Goal: Task Accomplishment & Management: Complete application form

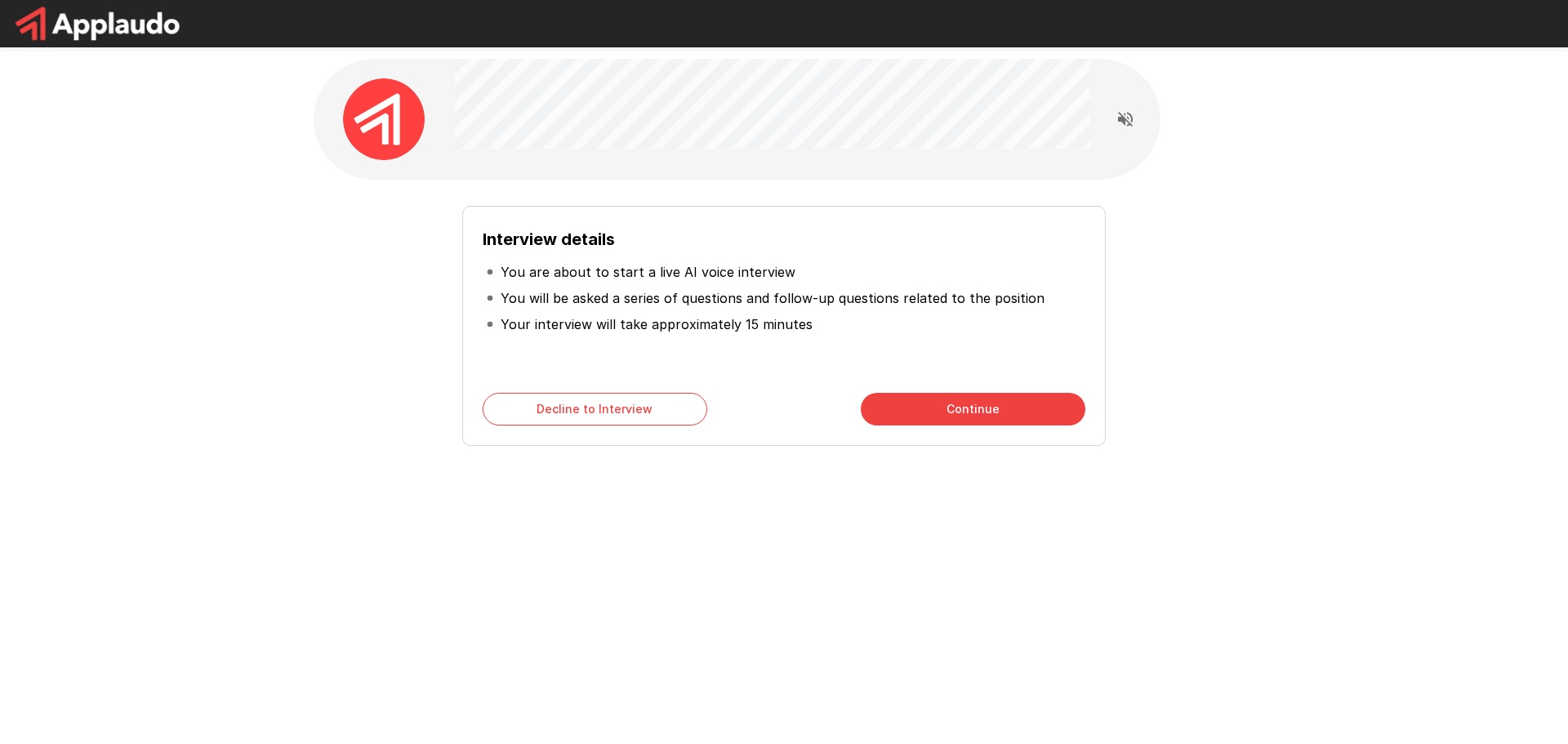
click at [896, 512] on div "Interview details You are about to start a live AI voice interview You will be …" at bounding box center [783, 292] width 980 height 583
click at [1160, 517] on div "Interview details You are about to start a live AI voice interview You will be …" at bounding box center [783, 292] width 980 height 583
click at [916, 413] on button "Continue" at bounding box center [973, 409] width 224 height 33
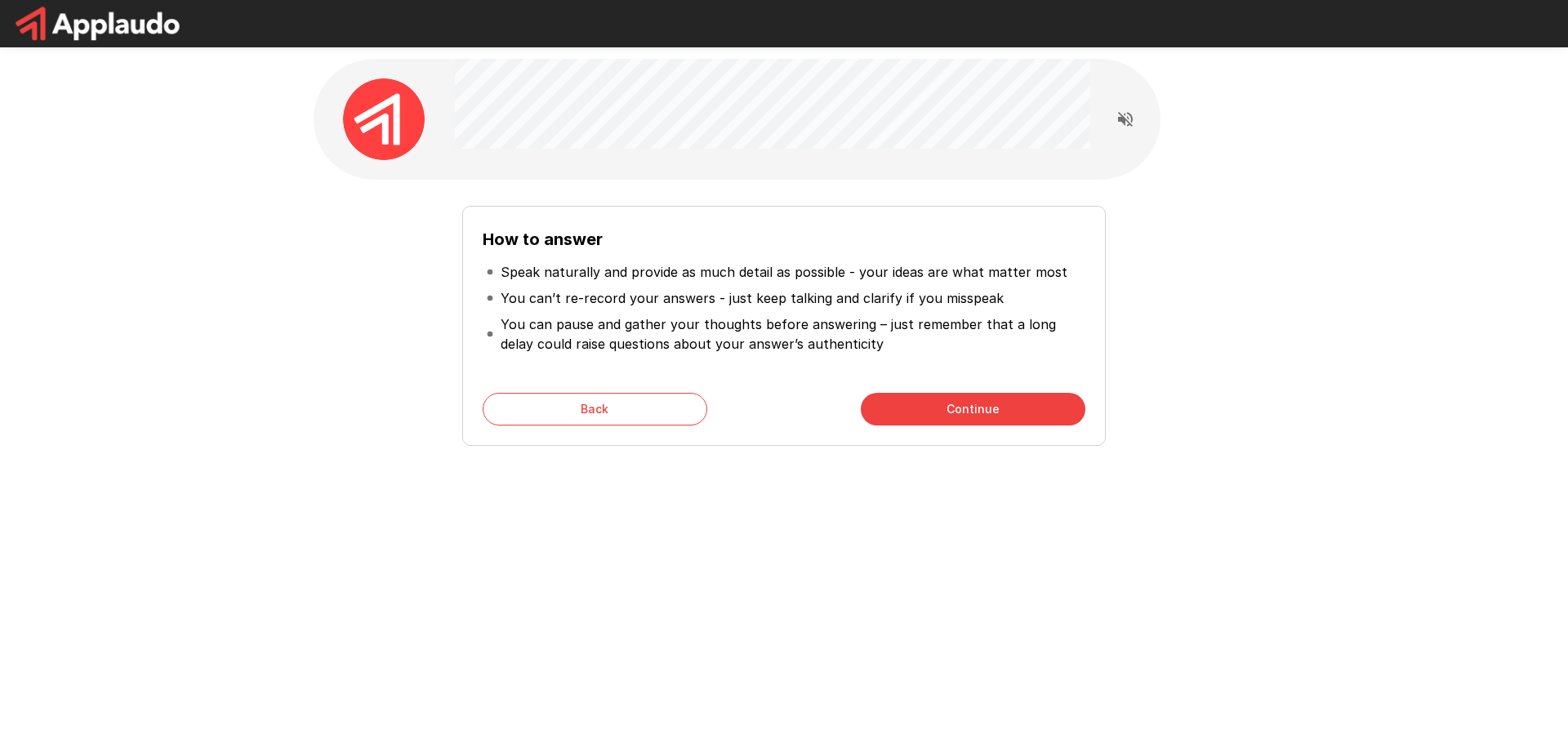
click at [956, 399] on button "Continue" at bounding box center [973, 409] width 224 height 33
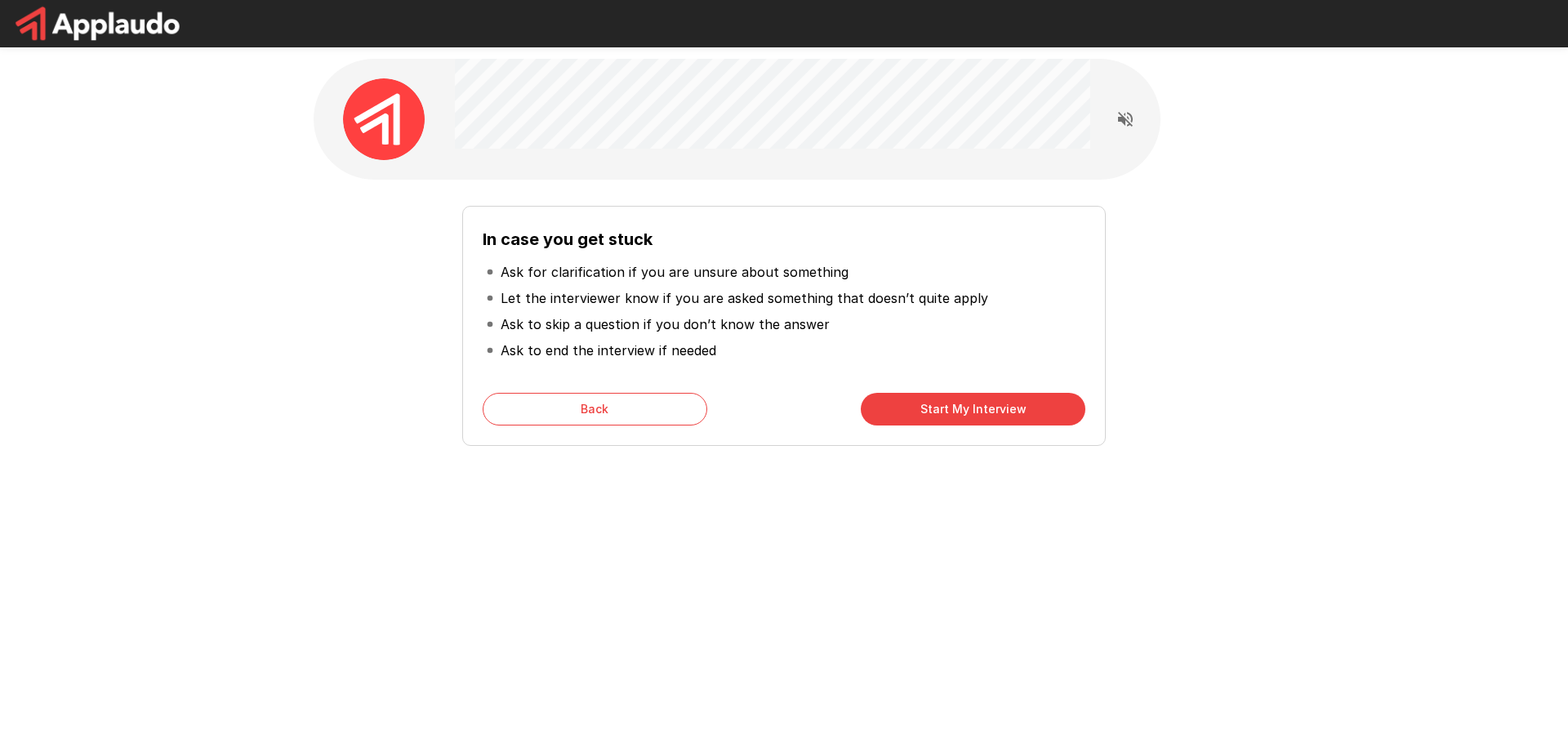
click at [942, 401] on button "Start My Interview" at bounding box center [973, 409] width 224 height 33
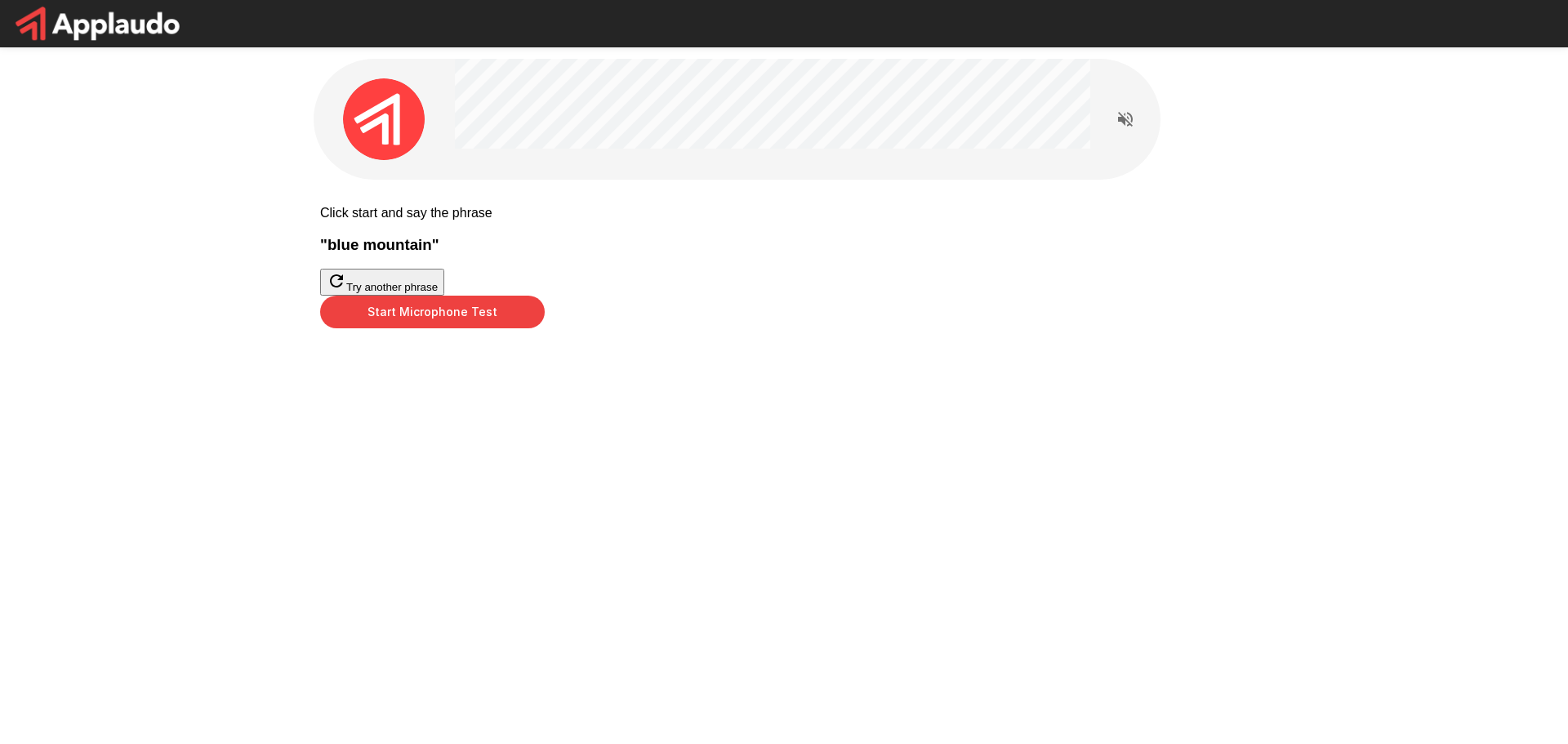
click at [545, 328] on button "Start Microphone Test" at bounding box center [433, 311] width 224 height 33
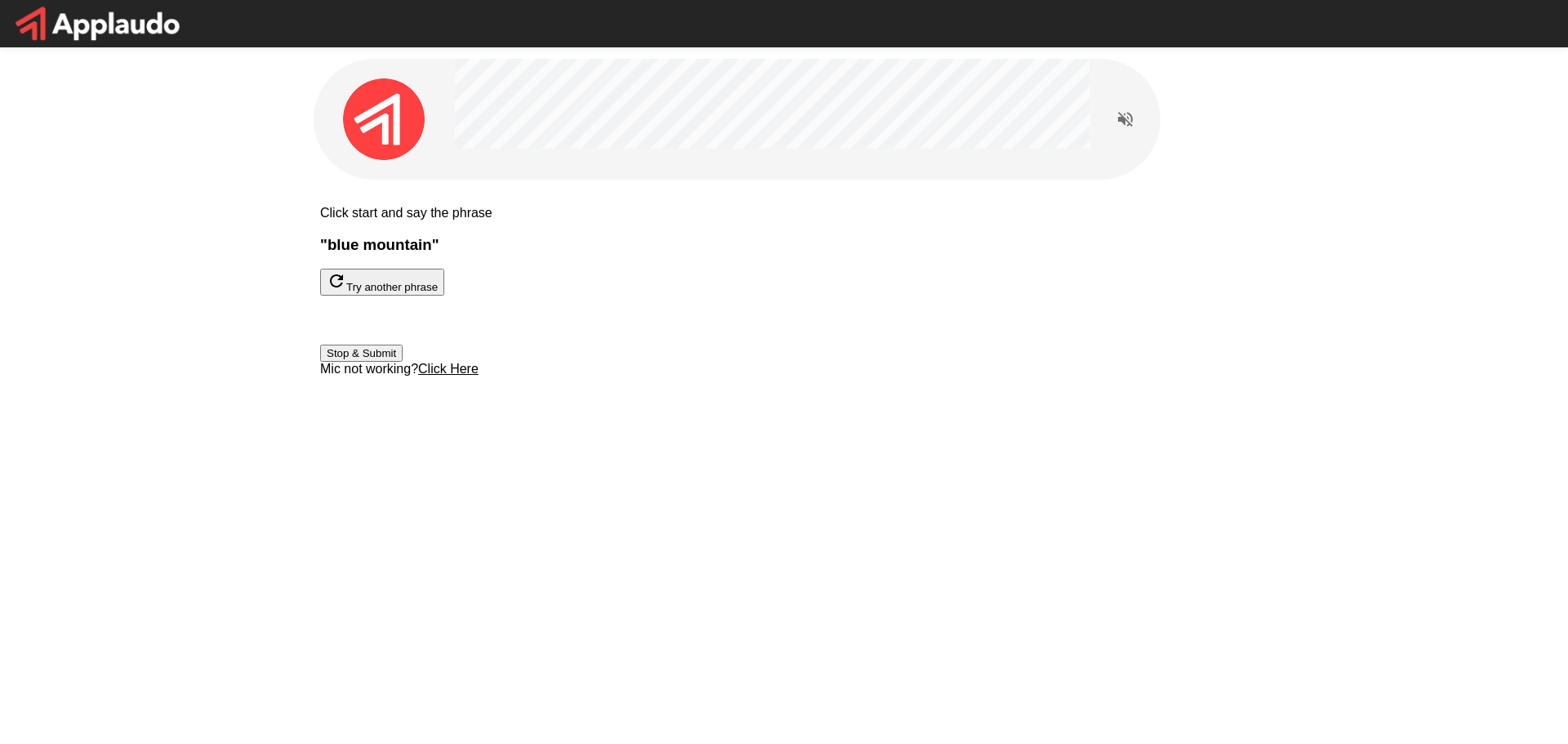
click at [445, 296] on button "Try another phrase" at bounding box center [382, 282] width 124 height 27
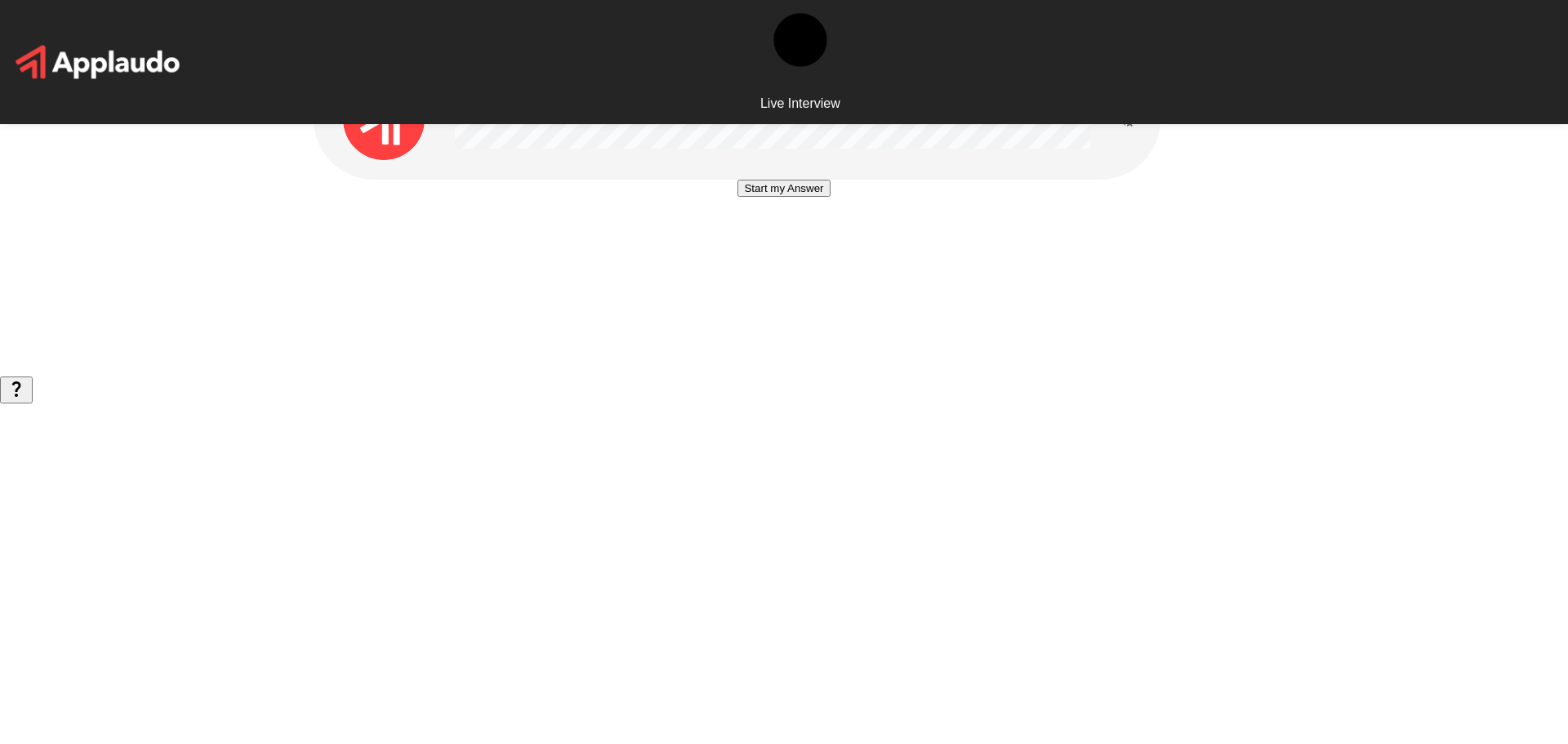
click at [830, 196] on button "Start my Answer" at bounding box center [783, 187] width 92 height 17
click at [793, 246] on div "Stop & Submit" at bounding box center [783, 212] width 82 height 66
click at [793, 246] on button "Stop & Submit" at bounding box center [783, 236] width 82 height 17
click at [830, 196] on button "Start my Answer" at bounding box center [783, 187] width 92 height 17
click at [825, 246] on button "Stop & Submit" at bounding box center [783, 236] width 82 height 17
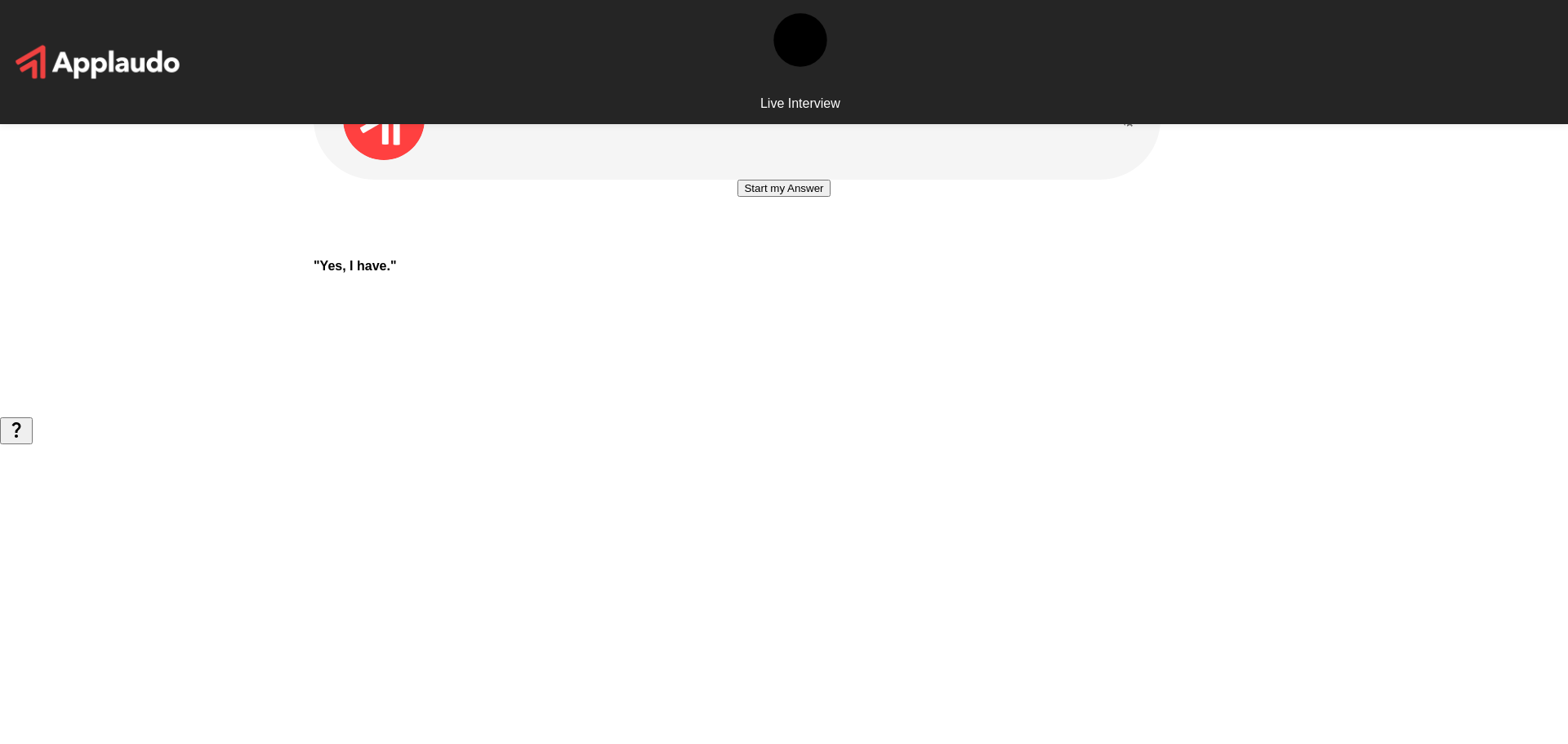
click at [779, 196] on button "Start my Answer" at bounding box center [783, 187] width 92 height 17
click at [781, 246] on button "Stop & Submit" at bounding box center [783, 236] width 82 height 17
click at [811, 196] on button "Start my Answer" at bounding box center [783, 187] width 92 height 17
click at [798, 246] on button "Stop & Submit" at bounding box center [783, 236] width 82 height 17
click at [774, 196] on button "Start my Answer" at bounding box center [783, 187] width 92 height 17
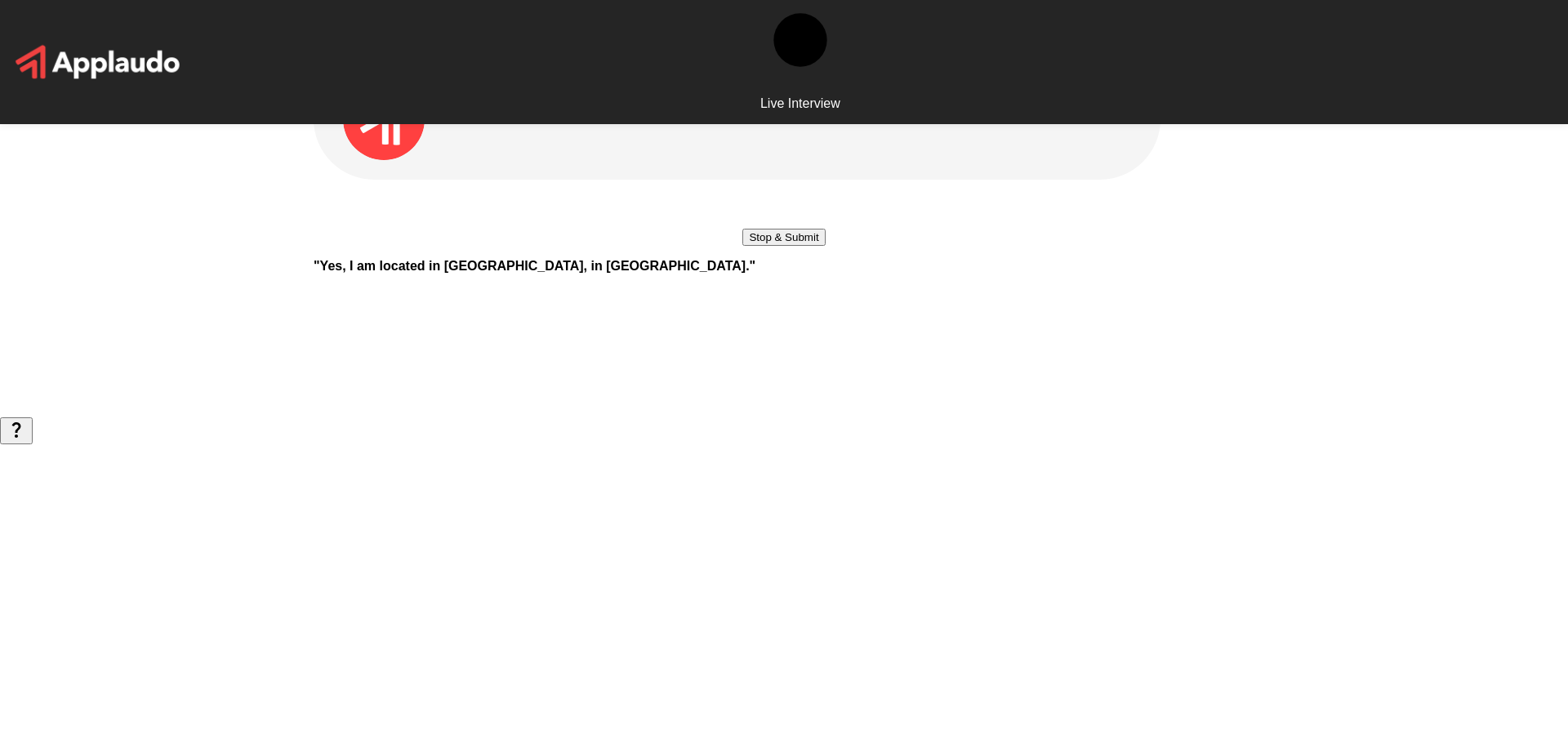
click at [825, 246] on button "Stop & Submit" at bounding box center [783, 236] width 82 height 17
click at [792, 196] on button "Start my Answer" at bounding box center [783, 187] width 92 height 17
click at [807, 246] on button "Stop & Submit" at bounding box center [783, 236] width 82 height 17
click at [779, 196] on button "Start my Answer" at bounding box center [783, 187] width 92 height 17
click at [784, 246] on div "Stop & Submit" at bounding box center [784, 212] width 941 height 66
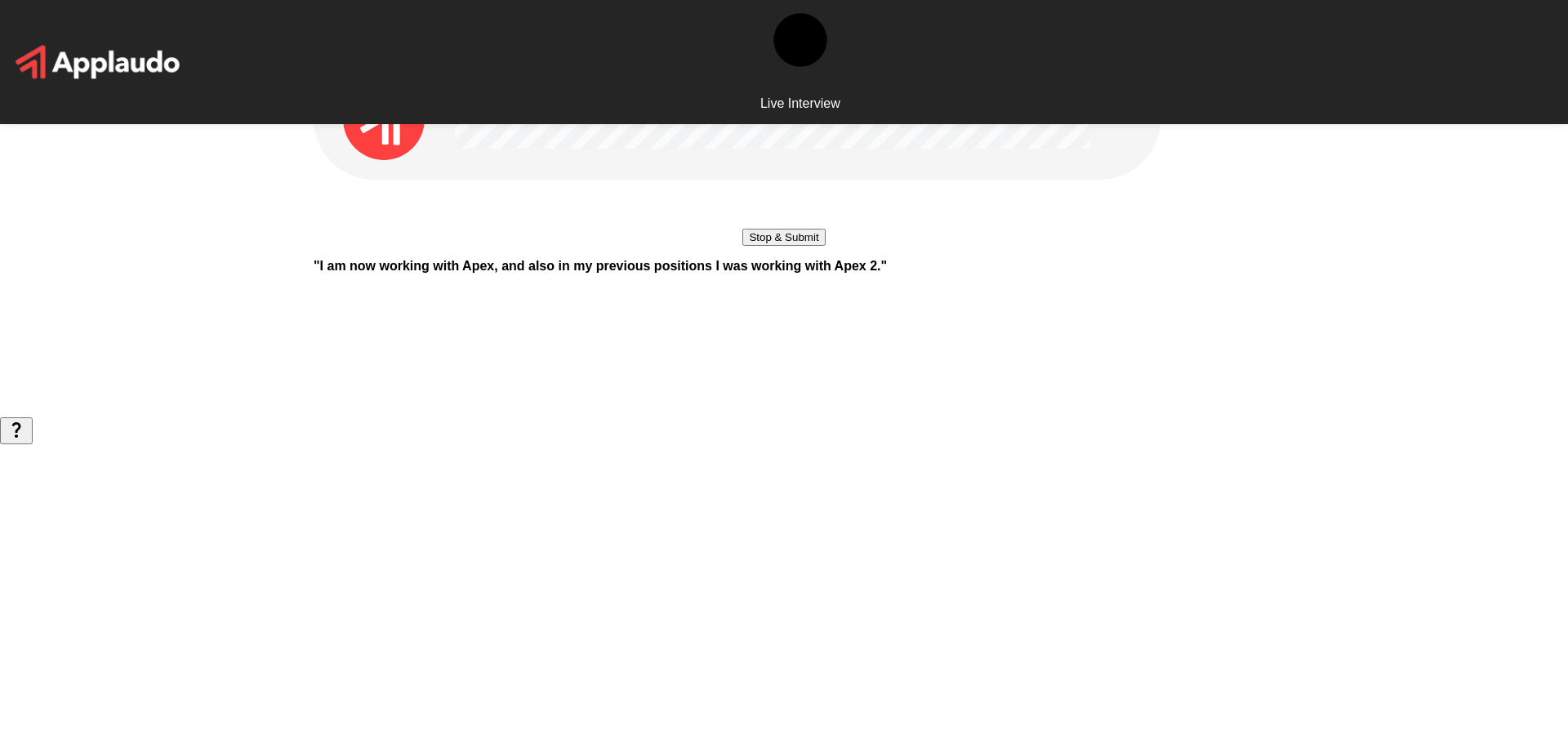
click at [796, 246] on button "Stop & Submit" at bounding box center [783, 236] width 82 height 17
click at [804, 196] on button "Start my Answer" at bounding box center [783, 187] width 92 height 17
click at [765, 246] on button "Stop & Submit" at bounding box center [783, 236] width 82 height 17
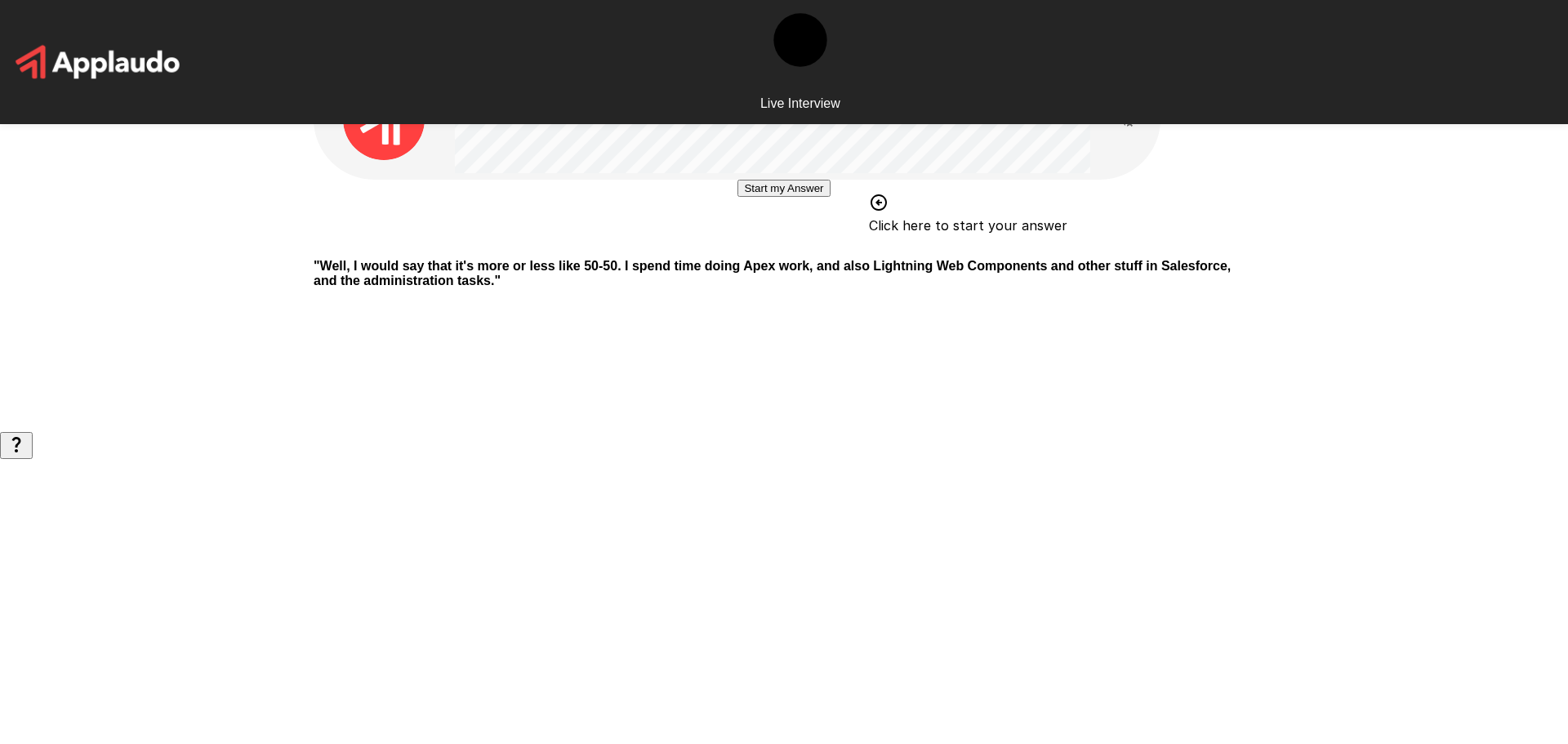
click at [830, 196] on button "Start my Answer" at bounding box center [783, 187] width 92 height 17
click at [810, 246] on button "Stop & Submit" at bounding box center [783, 236] width 82 height 17
